Goal: Navigation & Orientation: Find specific page/section

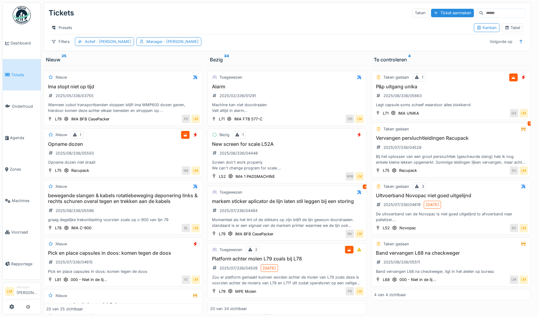
click at [15, 72] on span "Tickets" at bounding box center [24, 75] width 27 height 6
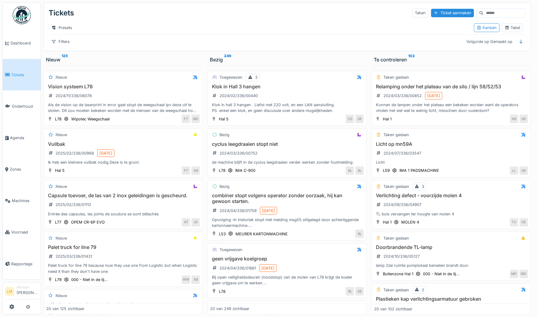
click at [226, 20] on div "Tickets Taken Ticket aanmaken" at bounding box center [287, 13] width 477 height 16
click at [166, 46] on div "Filters Volgorde op Gemaakt op" at bounding box center [287, 41] width 477 height 9
click at [250, 40] on div "Tickets Taken Ticket aanmaken Presets Kanban Tabel Filters Volgorde op Gemaakt …" at bounding box center [287, 27] width 487 height 48
click at [21, 13] on img at bounding box center [22, 15] width 18 height 18
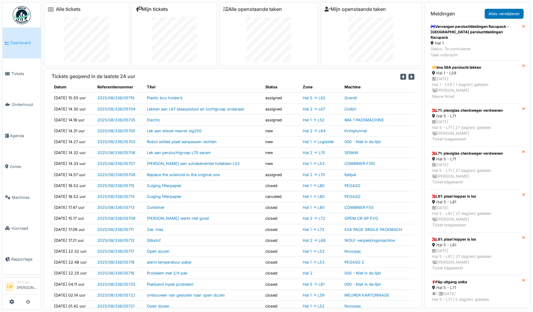
click at [161, 10] on link "Mijn tickets" at bounding box center [152, 9] width 32 height 6
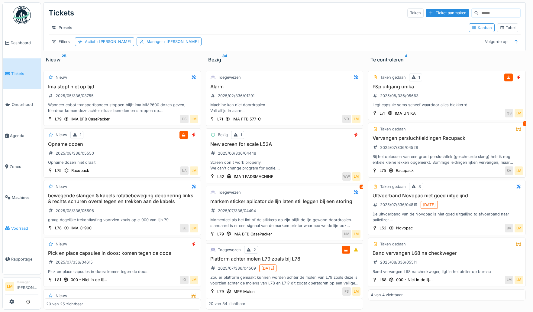
click at [26, 228] on link "Voorraad" at bounding box center [22, 227] width 38 height 31
